Goal: Task Accomplishment & Management: Manage account settings

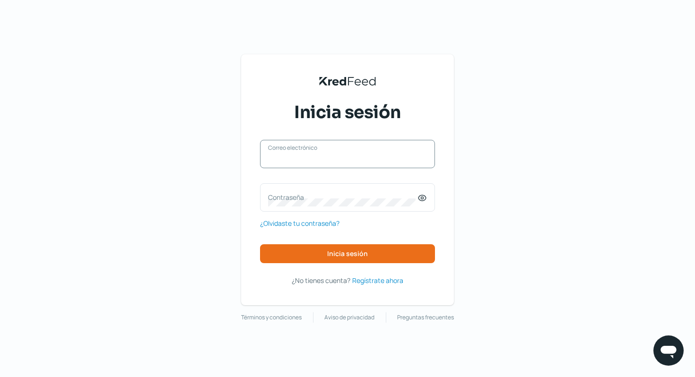
click at [286, 158] on input "Correo electrónico" at bounding box center [347, 159] width 159 height 9
type input "direccion@luneartgallery.com"
click at [425, 194] on icon at bounding box center [421, 197] width 9 height 9
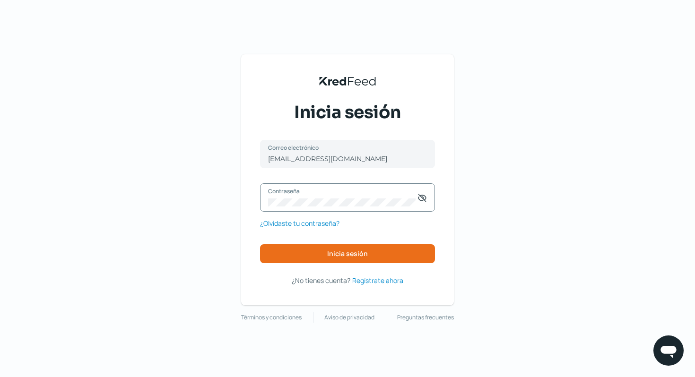
click at [243, 195] on div "KredFeed's Black Logo Inicia sesión direccion@luneartgallery.com Correo electró…" at bounding box center [347, 179] width 213 height 251
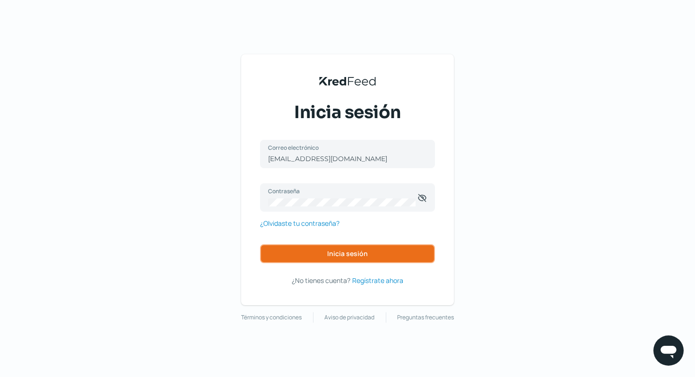
click at [272, 260] on button "Inicia sesión" at bounding box center [347, 253] width 175 height 19
click at [352, 253] on span "Inicia sesión" at bounding box center [347, 254] width 41 height 7
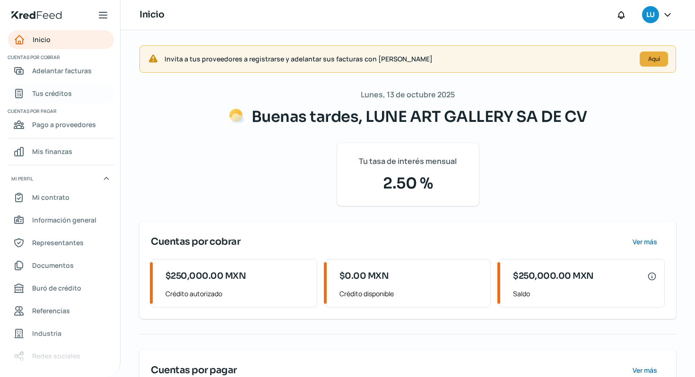
click at [55, 95] on span "Tus créditos" at bounding box center [52, 93] width 40 height 12
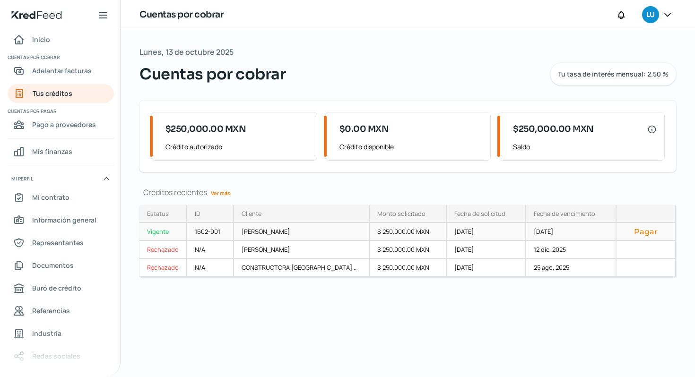
click at [637, 235] on button "Pagar" at bounding box center [646, 231] width 44 height 9
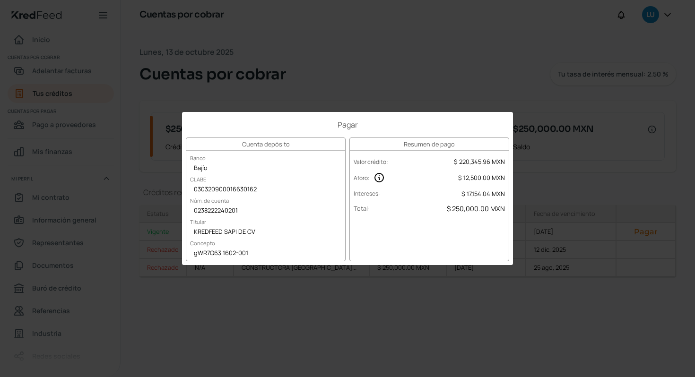
click at [535, 154] on div "Pagar Cuenta depósito Banco Bajío CLABE 030320900016630162 Núm. de cuenta 02382…" at bounding box center [347, 188] width 695 height 377
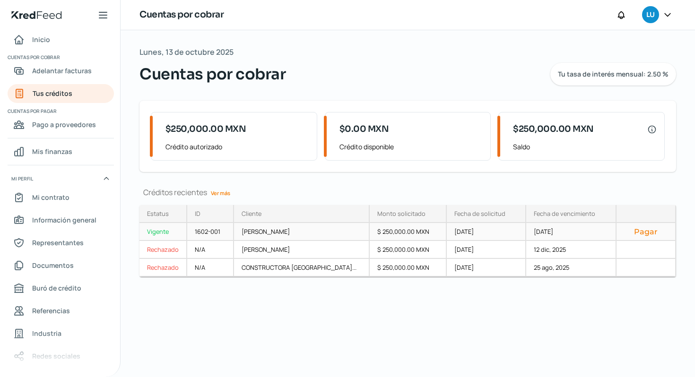
click at [172, 231] on div "Vigente" at bounding box center [163, 232] width 48 height 18
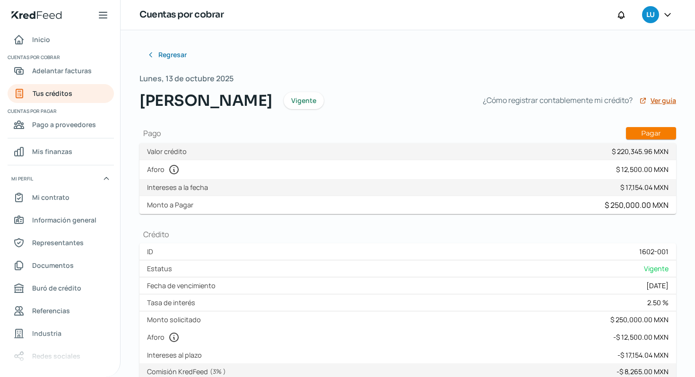
click at [650, 98] on span "Ver guía" at bounding box center [663, 100] width 26 height 7
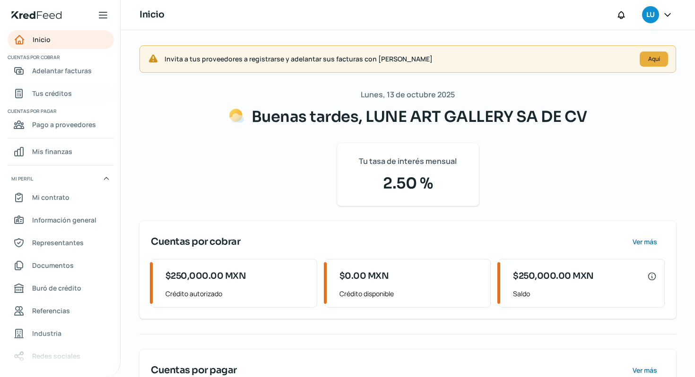
click at [59, 96] on span "Tus créditos" at bounding box center [52, 93] width 40 height 12
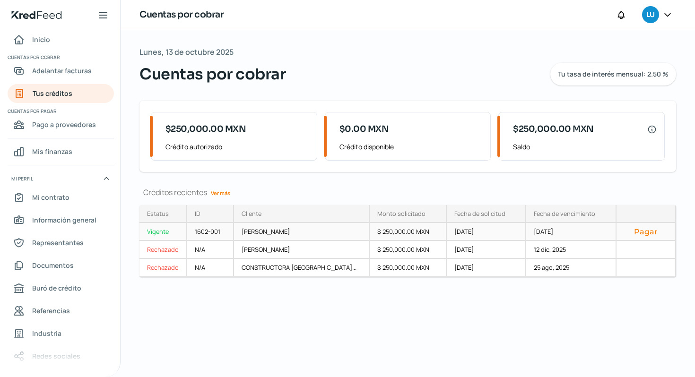
click at [161, 235] on div "Vigente" at bounding box center [163, 232] width 48 height 18
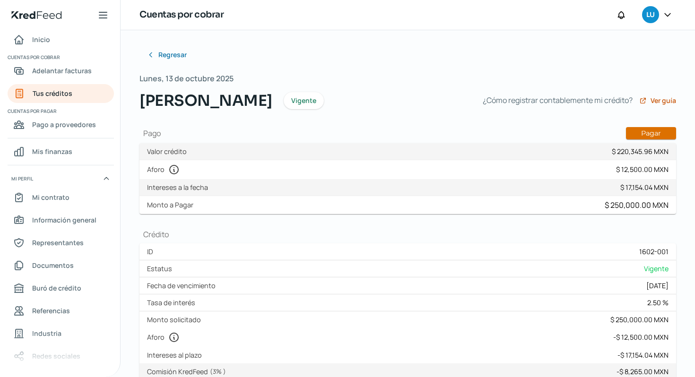
click at [636, 132] on button "Pagar" at bounding box center [651, 133] width 50 height 12
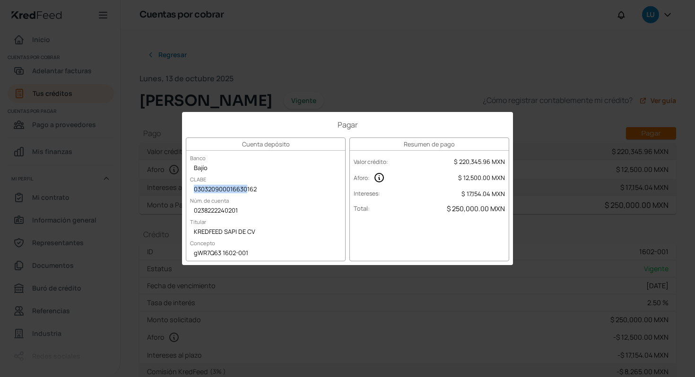
drag, startPoint x: 256, startPoint y: 189, endPoint x: 246, endPoint y: 190, distance: 10.6
click at [246, 191] on div "030320900016630162" at bounding box center [265, 190] width 159 height 14
drag, startPoint x: 255, startPoint y: 233, endPoint x: 249, endPoint y: 233, distance: 6.6
click at [249, 233] on div "KREDFEED SAPI DE CV" at bounding box center [265, 232] width 159 height 14
click at [249, 254] on div "gWR7Q63 1602-001" at bounding box center [265, 254] width 159 height 14
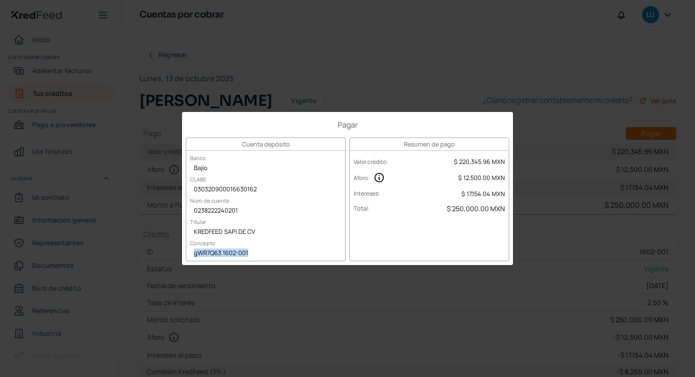
click at [202, 252] on div "gWR7Q63 1602-001" at bounding box center [265, 254] width 159 height 14
click at [209, 252] on div "gWR7Q63 1602-001" at bounding box center [265, 254] width 159 height 14
click at [221, 253] on div "gWR7Q63 1602-001" at bounding box center [265, 254] width 159 height 14
click at [222, 253] on div "gWR7Q63 1602-001" at bounding box center [265, 254] width 159 height 14
click at [224, 253] on div "gWR7Q63 1602-001" at bounding box center [265, 254] width 159 height 14
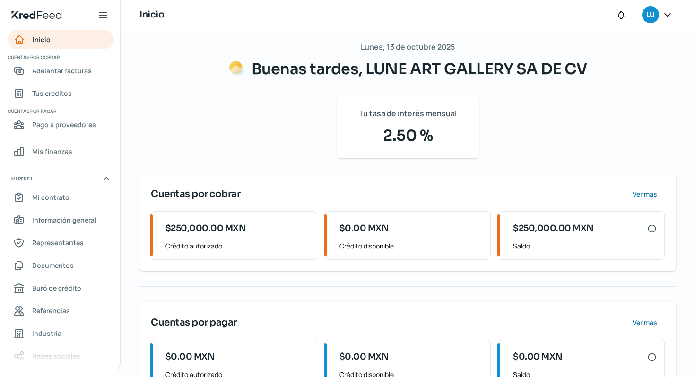
scroll to position [86, 0]
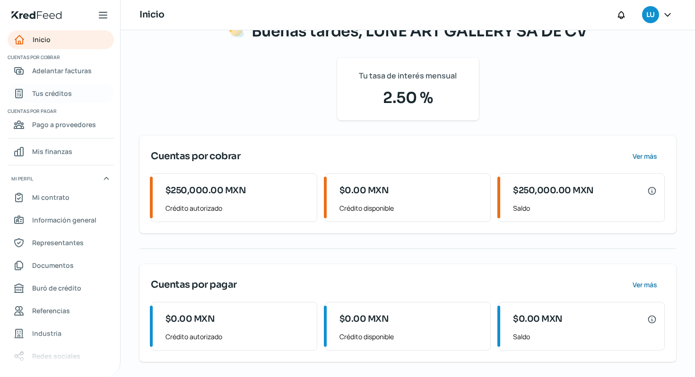
click at [57, 97] on span "Tus créditos" at bounding box center [52, 93] width 40 height 12
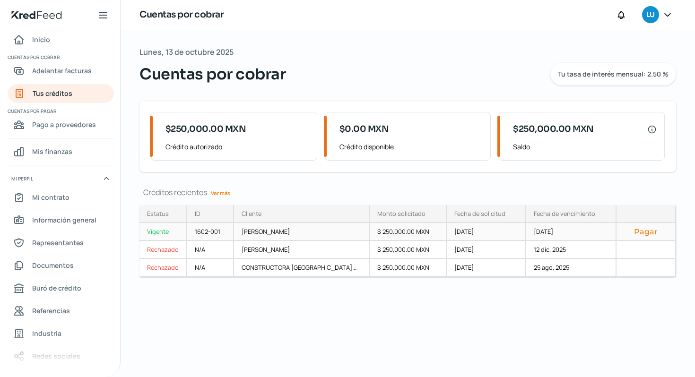
click at [163, 232] on div "Vigente" at bounding box center [163, 232] width 48 height 18
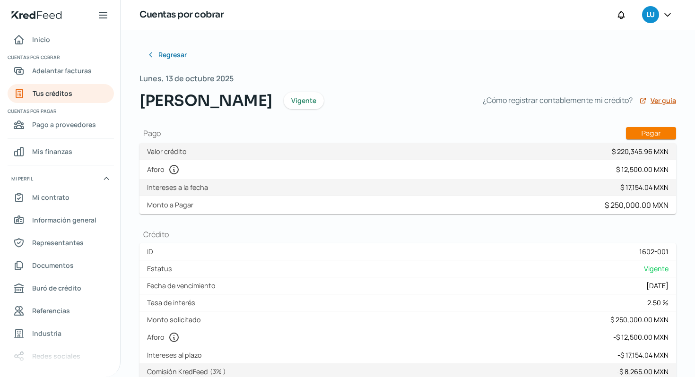
click at [655, 104] on span "Ver guía" at bounding box center [663, 100] width 26 height 7
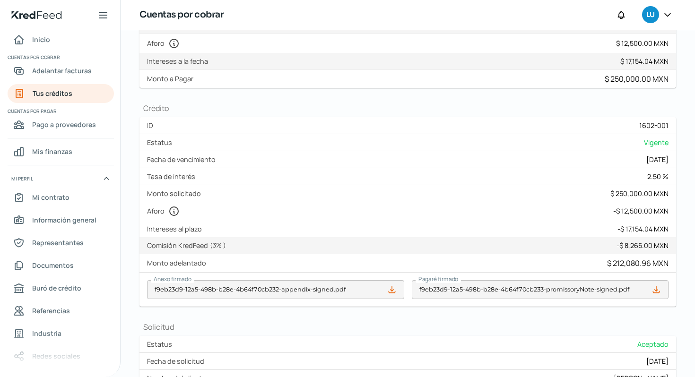
scroll to position [129, 0]
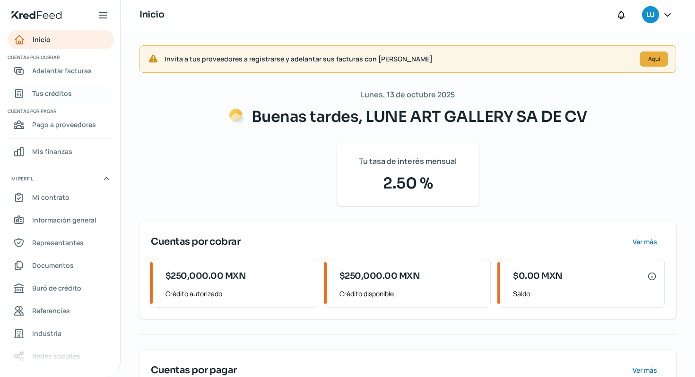
click at [62, 93] on span "Tus créditos" at bounding box center [52, 93] width 40 height 12
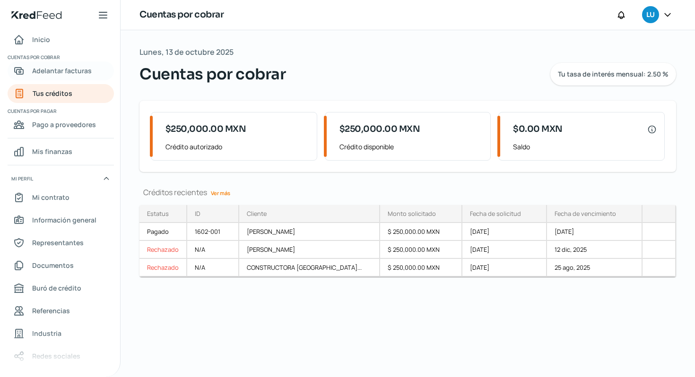
click at [61, 68] on span "Adelantar facturas" at bounding box center [62, 71] width 60 height 12
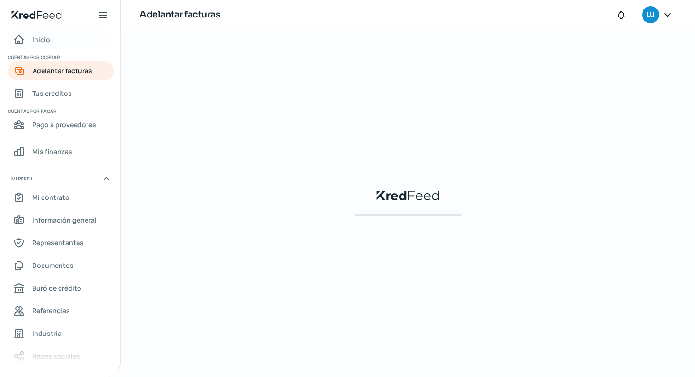
click at [39, 37] on span "Inicio" at bounding box center [41, 40] width 18 height 12
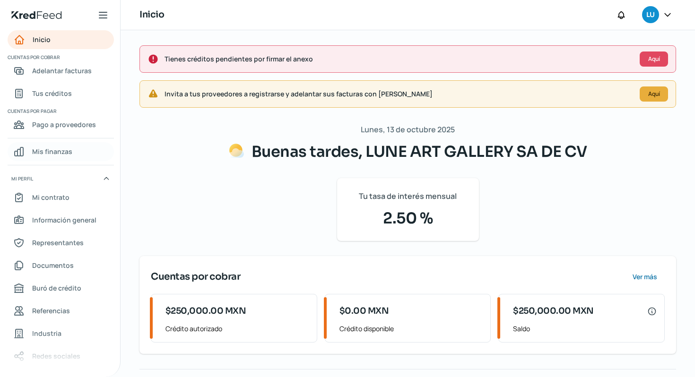
click at [54, 154] on span "Mis finanzas" at bounding box center [52, 152] width 40 height 12
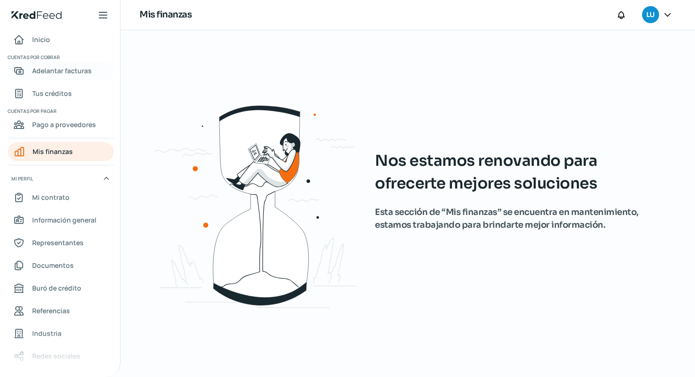
click at [62, 69] on span "Adelantar facturas" at bounding box center [62, 71] width 60 height 12
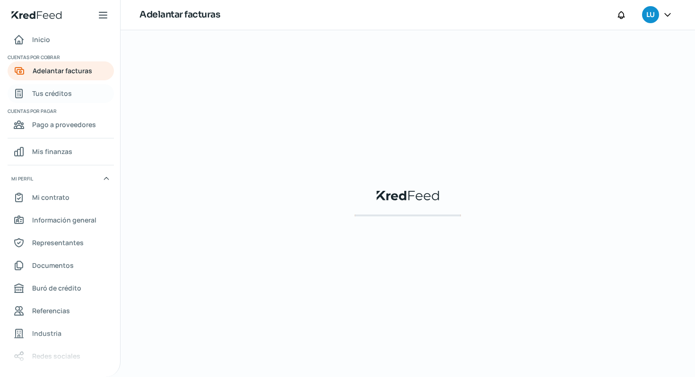
click at [55, 89] on span "Tus créditos" at bounding box center [52, 93] width 40 height 12
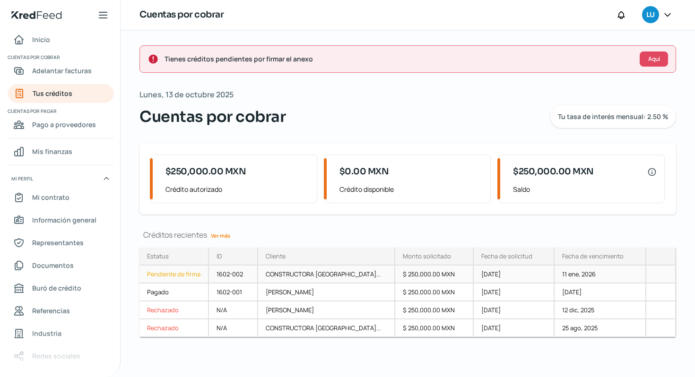
click at [187, 272] on div "Pendiente de firma" at bounding box center [173, 275] width 69 height 18
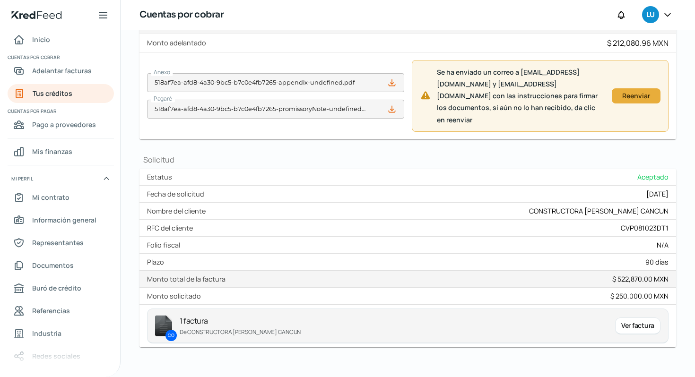
scroll to position [238, 0]
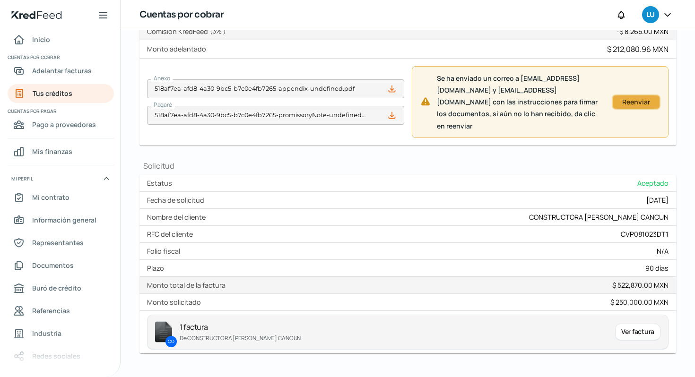
click at [618, 105] on div "Reenviar" at bounding box center [635, 102] width 39 height 6
